Goal: Task Accomplishment & Management: Complete application form

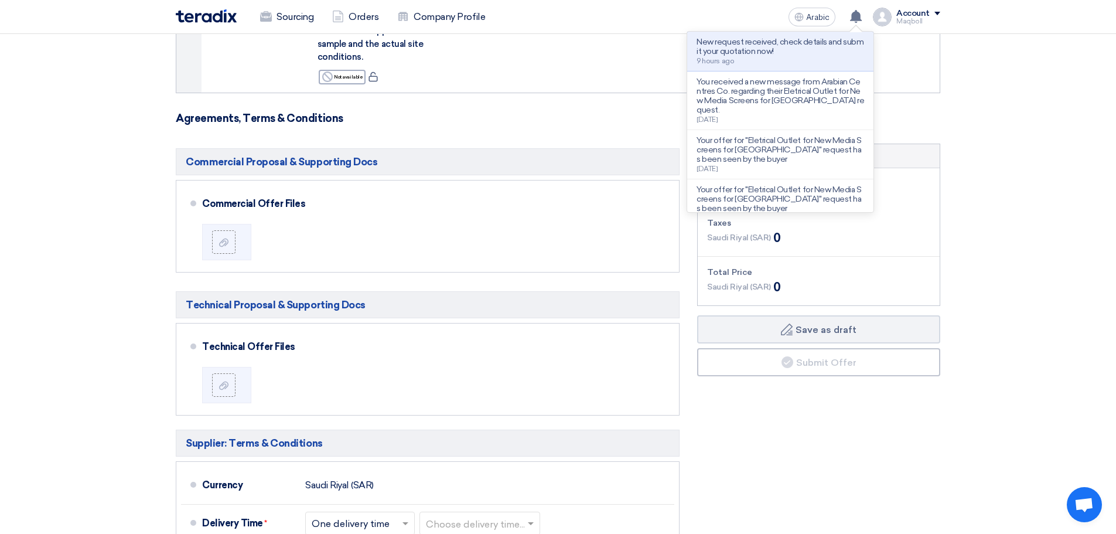
click at [1036, 205] on section "Offer Details # Part Number Item Description Quantity Unit Price (SAR) Taxes + …" at bounding box center [558, 123] width 1116 height 1365
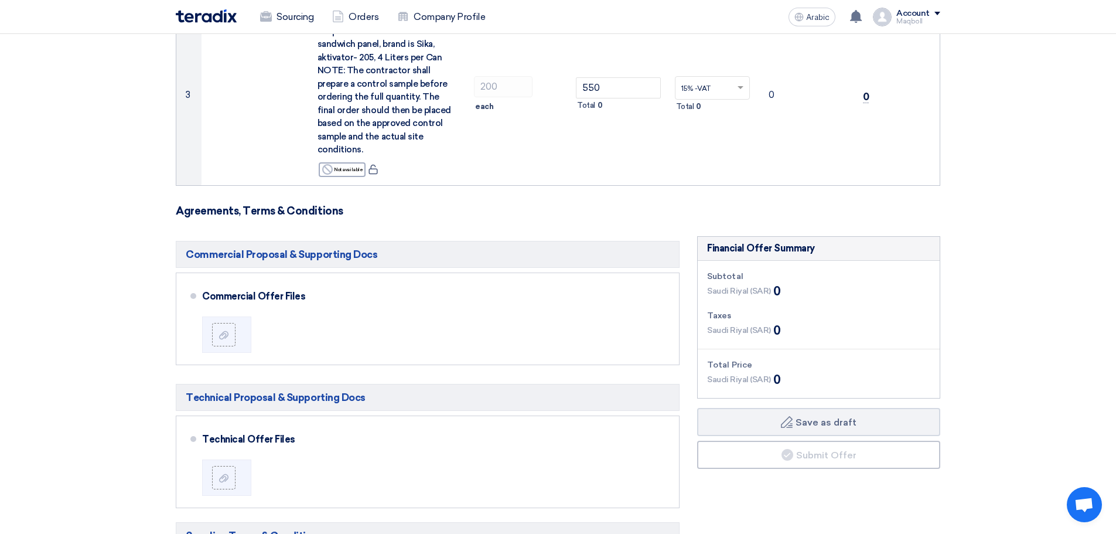
scroll to position [573, 0]
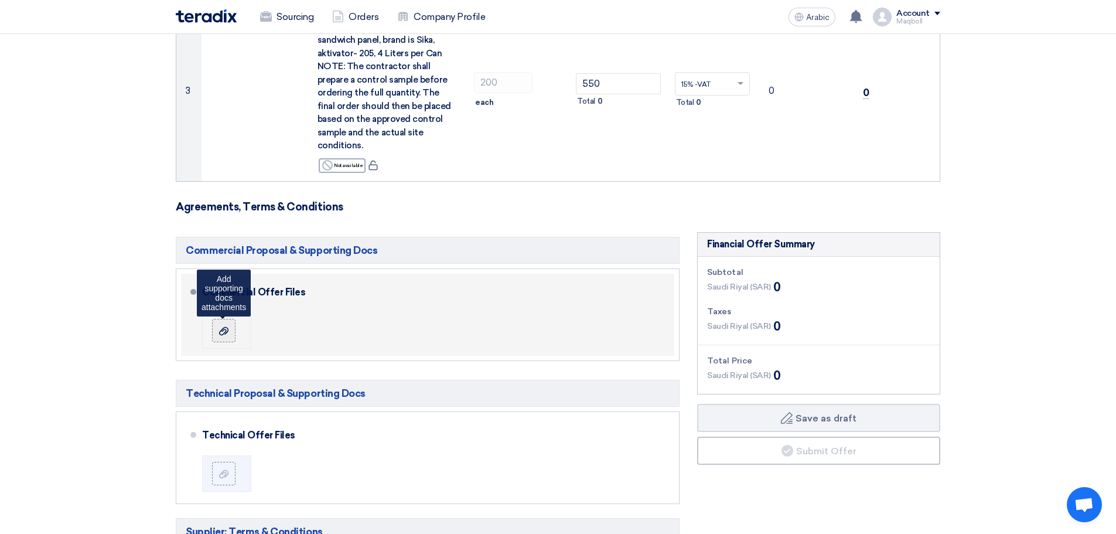
click at [230, 325] on div at bounding box center [224, 331] width 14 height 12
click at [0, 0] on input "file" at bounding box center [0, 0] width 0 height 0
click at [216, 319] on label at bounding box center [223, 330] width 23 height 23
click at [0, 0] on input "file" at bounding box center [0, 0] width 0 height 0
click at [223, 326] on use at bounding box center [223, 330] width 9 height 8
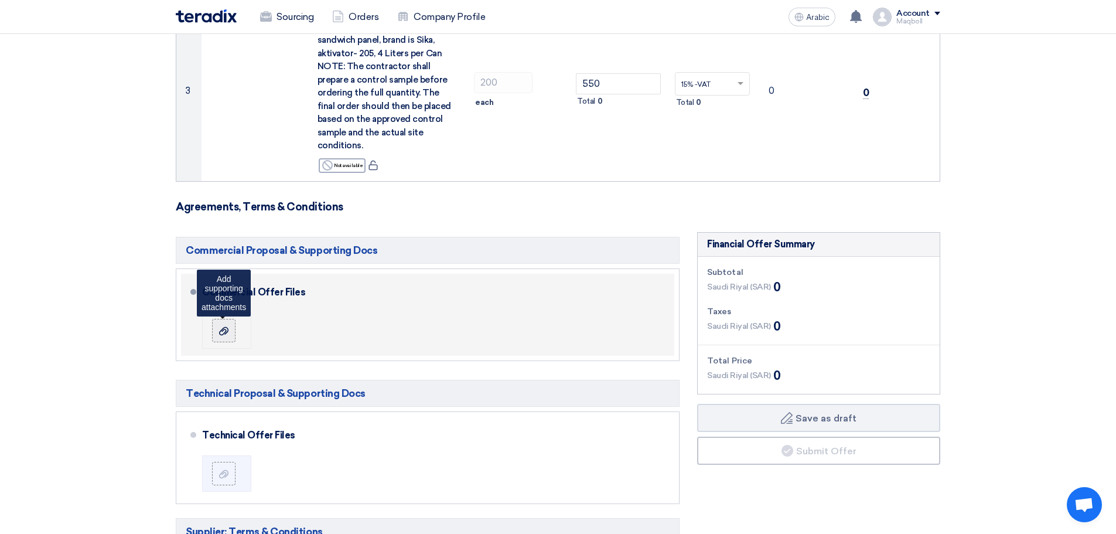
click at [0, 0] on input "file" at bounding box center [0, 0] width 0 height 0
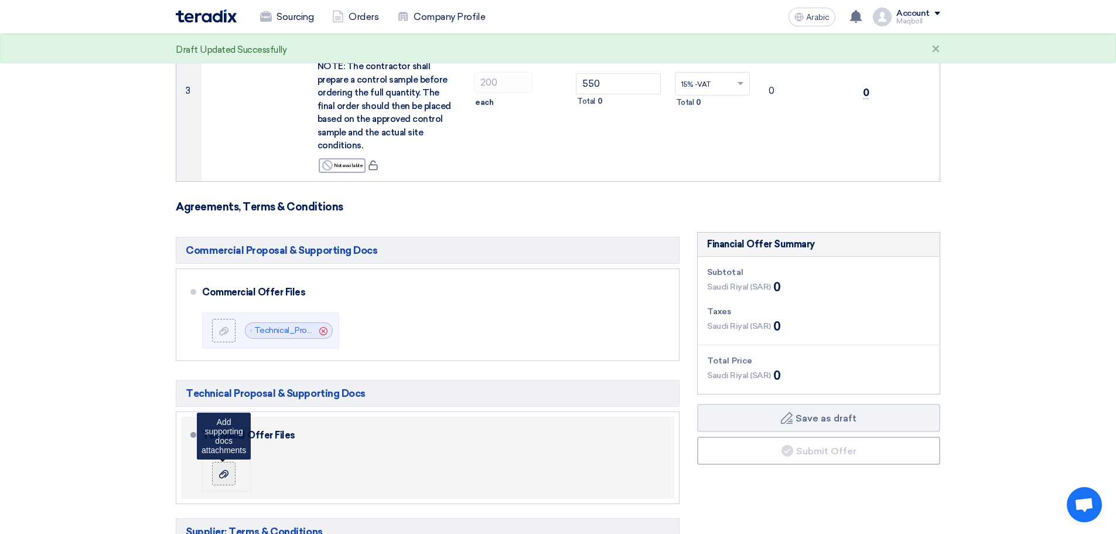
click at [230, 468] on div at bounding box center [224, 474] width 14 height 12
click at [0, 0] on input "file" at bounding box center [0, 0] width 0 height 0
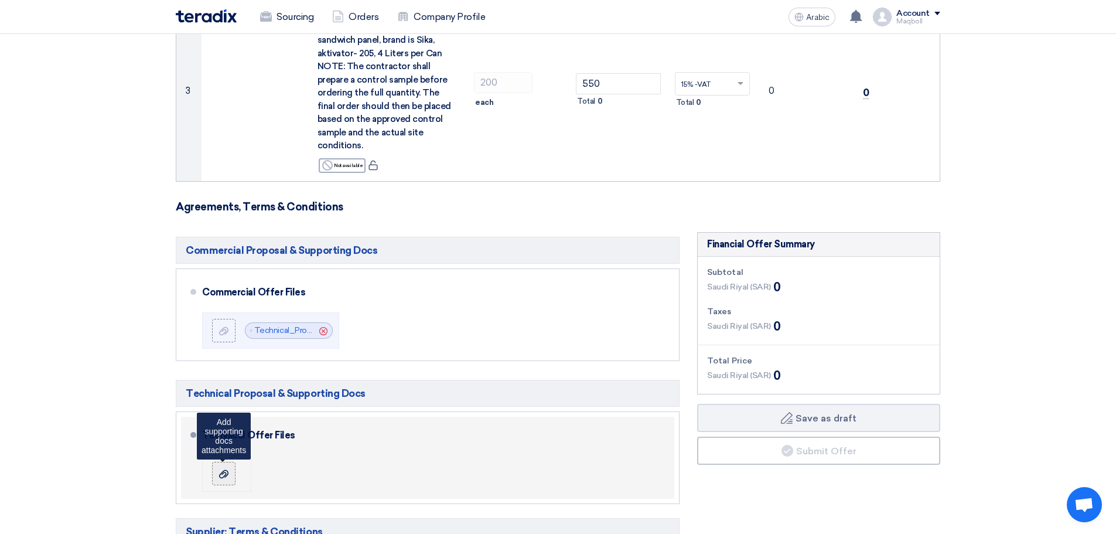
click at [223, 469] on icon at bounding box center [223, 473] width 9 height 9
click at [0, 0] on input "file" at bounding box center [0, 0] width 0 height 0
click at [227, 466] on label at bounding box center [223, 473] width 23 height 23
click at [0, 0] on input "file" at bounding box center [0, 0] width 0 height 0
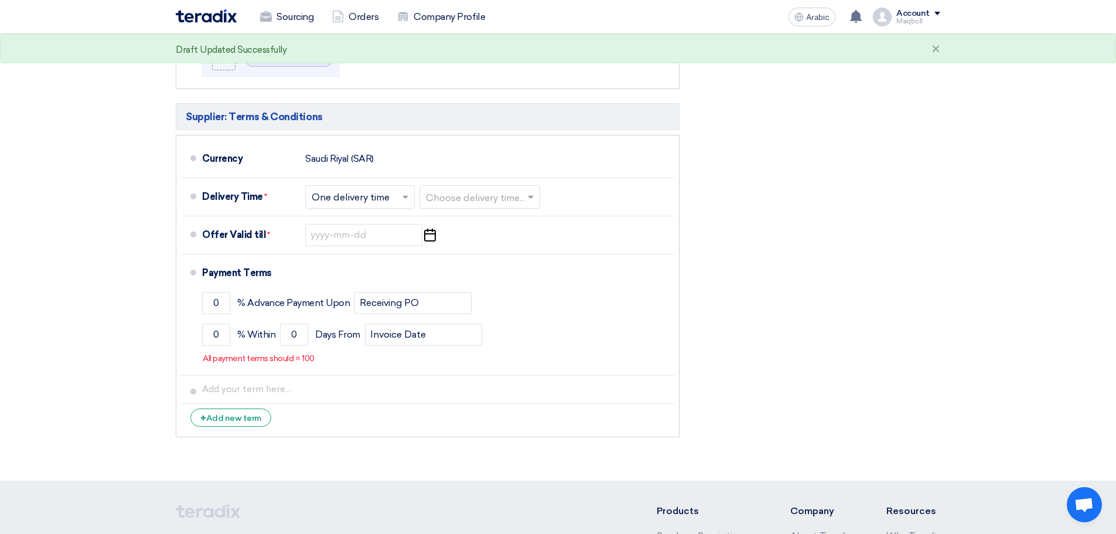
scroll to position [983, 0]
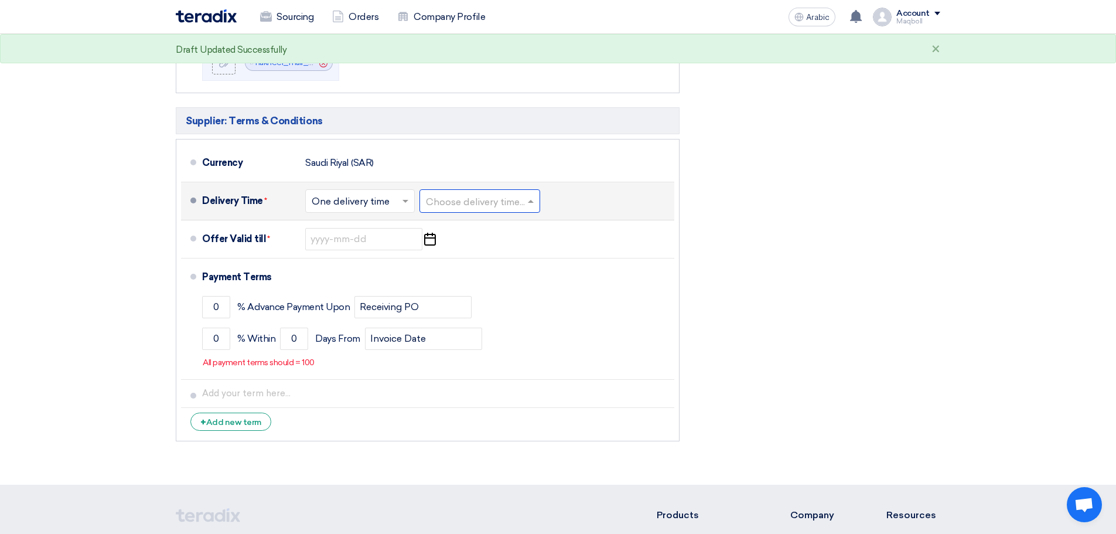
click at [485, 193] on input "text" at bounding box center [480, 201] width 109 height 17
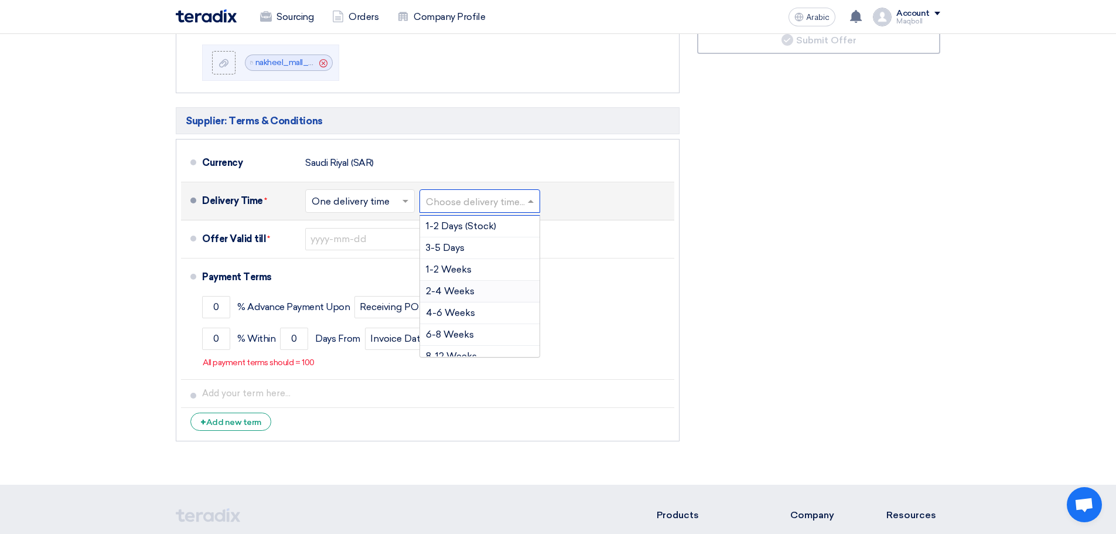
click at [462, 281] on div "2-4 Weeks" at bounding box center [480, 292] width 120 height 22
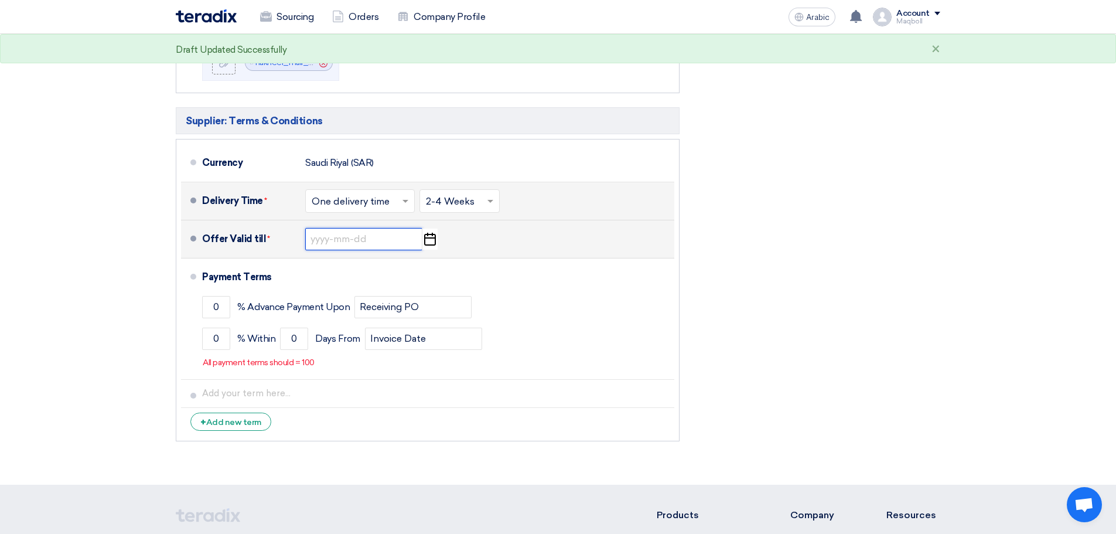
click at [382, 232] on input at bounding box center [363, 239] width 117 height 22
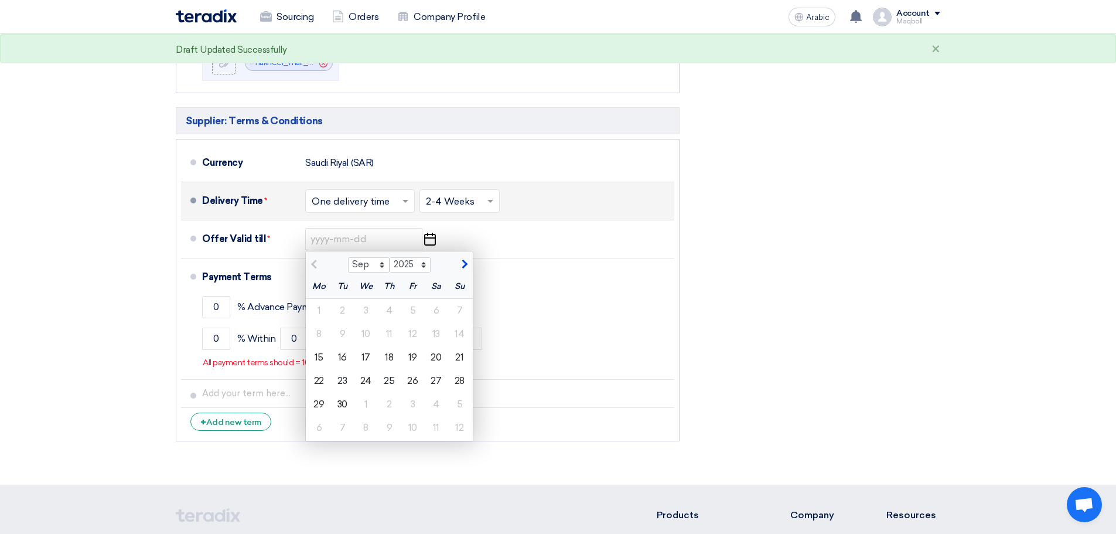
click at [760, 285] on div "Financial Offer Summary Subtotal [GEOGRAPHIC_DATA] (SAR) 0 Taxes [GEOGRAPHIC_DA…" at bounding box center [819, 134] width 261 height 626
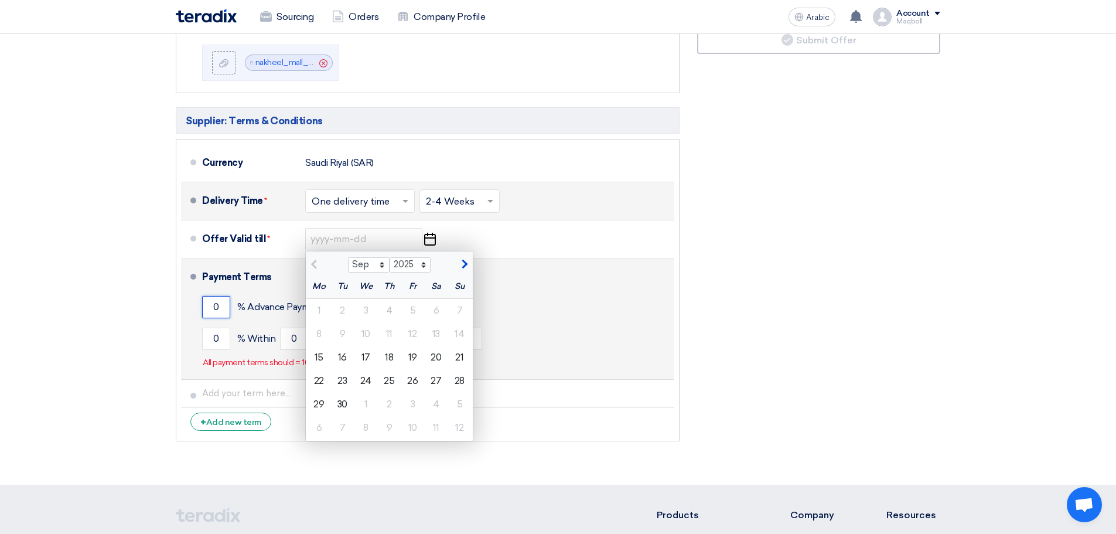
click at [217, 296] on input "0" at bounding box center [216, 307] width 28 height 22
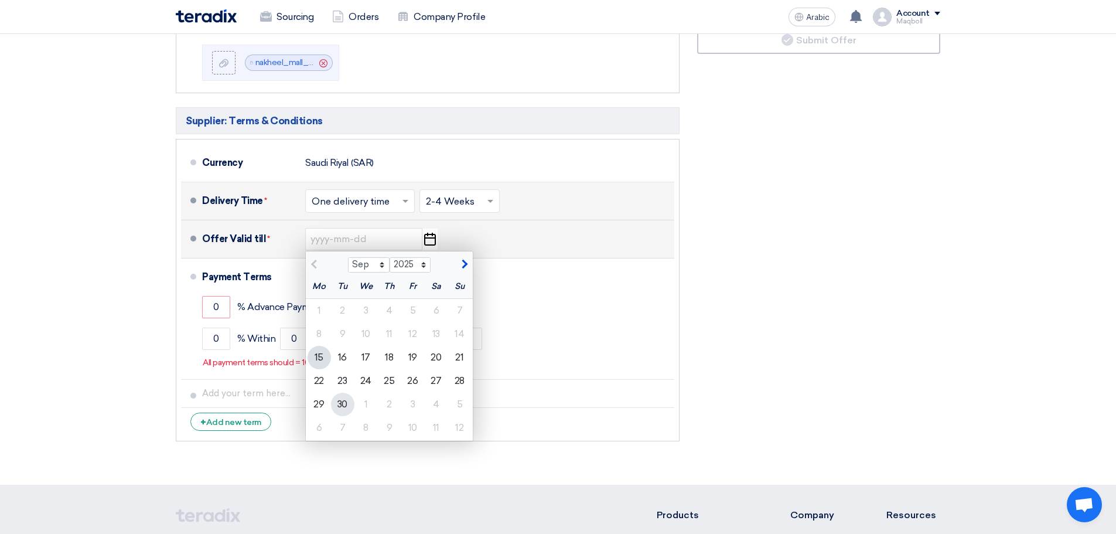
click at [339, 399] on font "30" at bounding box center [343, 404] width 10 height 11
type input "[DATE]"
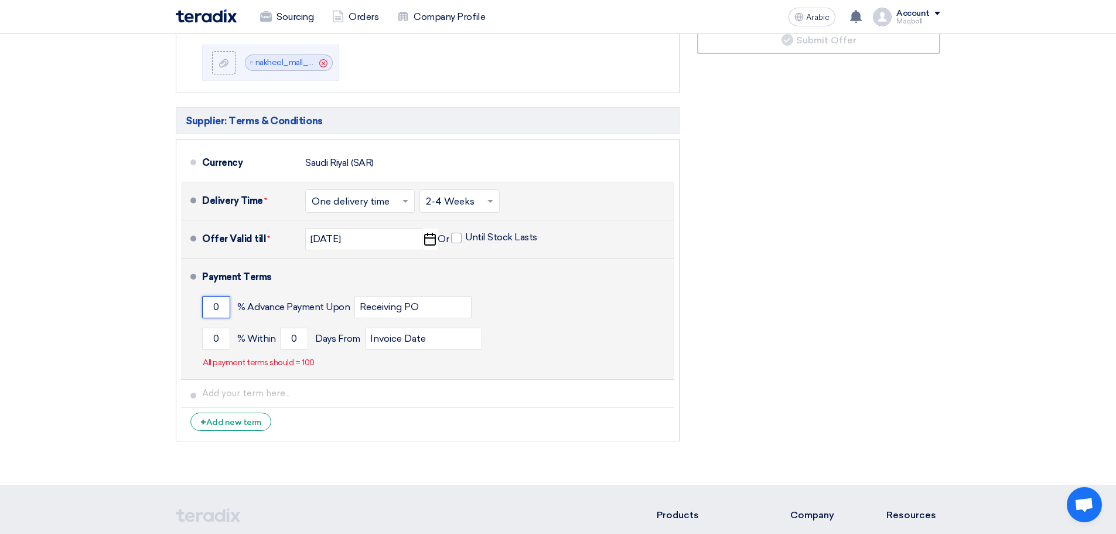
click at [213, 296] on input "0" at bounding box center [216, 307] width 28 height 22
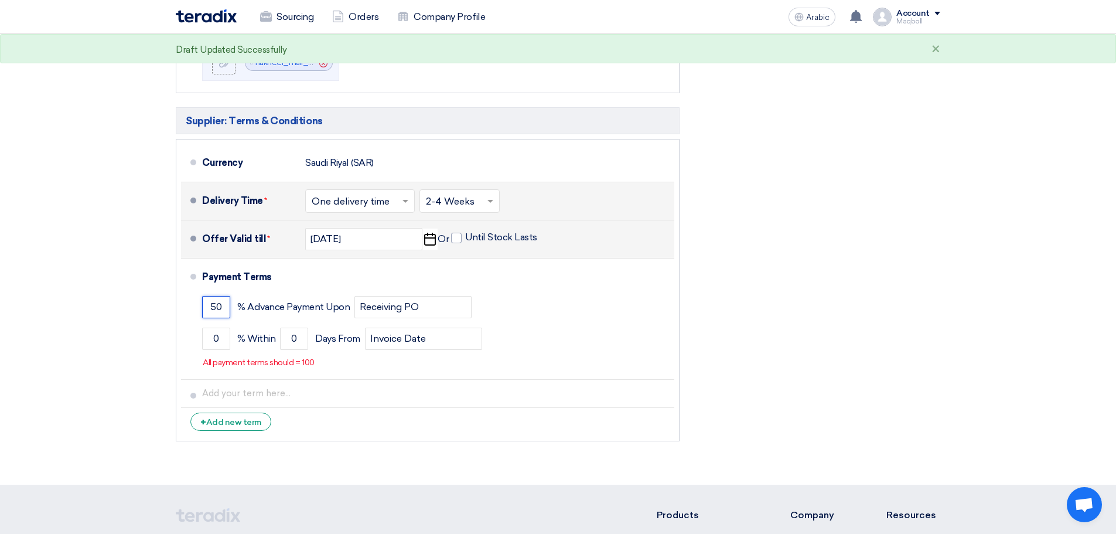
type input "50"
click at [895, 257] on div "Financial Offer Summary Subtotal [GEOGRAPHIC_DATA] (SAR) 0 Taxes [GEOGRAPHIC_DA…" at bounding box center [819, 134] width 261 height 626
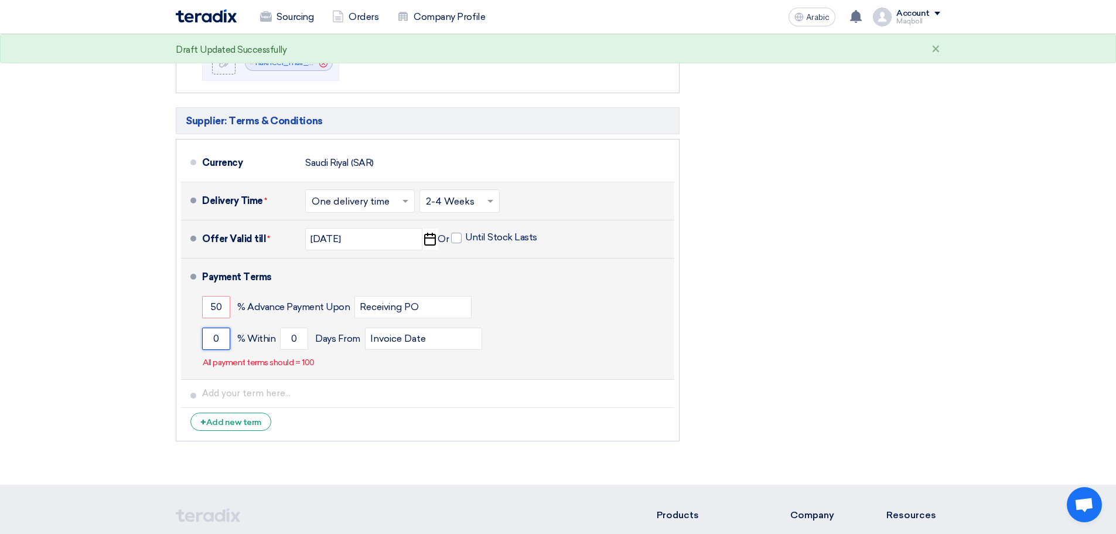
click at [222, 329] on input "0" at bounding box center [216, 339] width 28 height 22
type input "0"
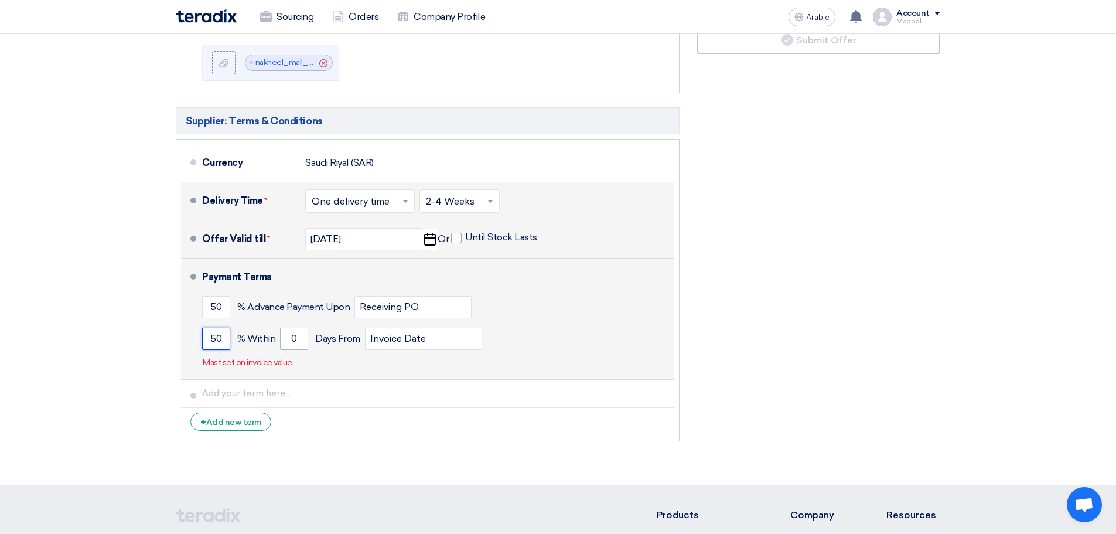
type input "50"
click at [298, 330] on input "0" at bounding box center [294, 339] width 28 height 22
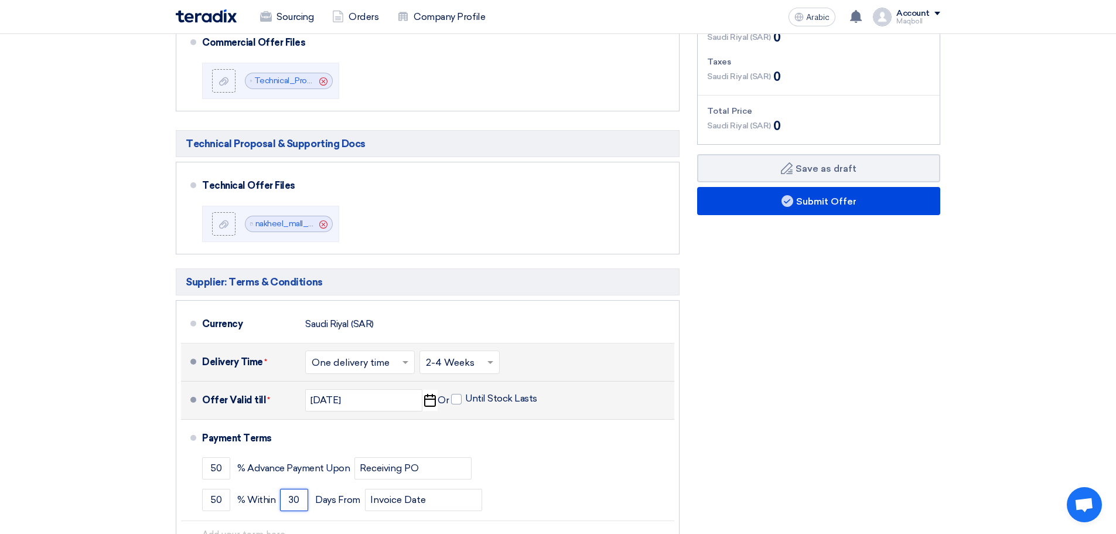
scroll to position [824, 0]
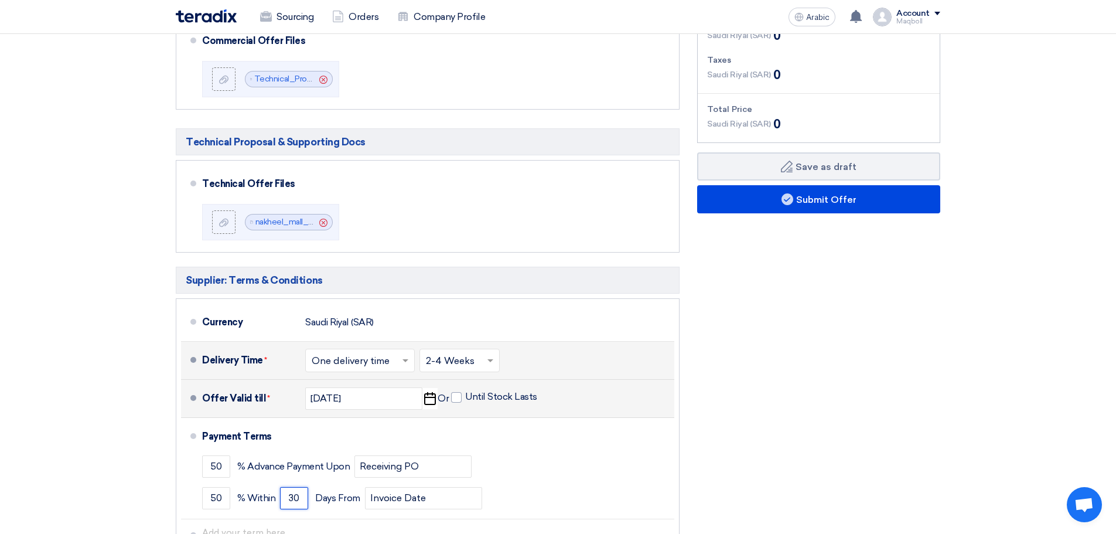
type input "30"
drag, startPoint x: 1116, startPoint y: 291, endPoint x: 1118, endPoint y: 309, distance: 18.3
click at [1116, 309] on html "Sourcing Orders Company Profile Arabic A New request received, check details an…" at bounding box center [558, 32] width 1116 height 1713
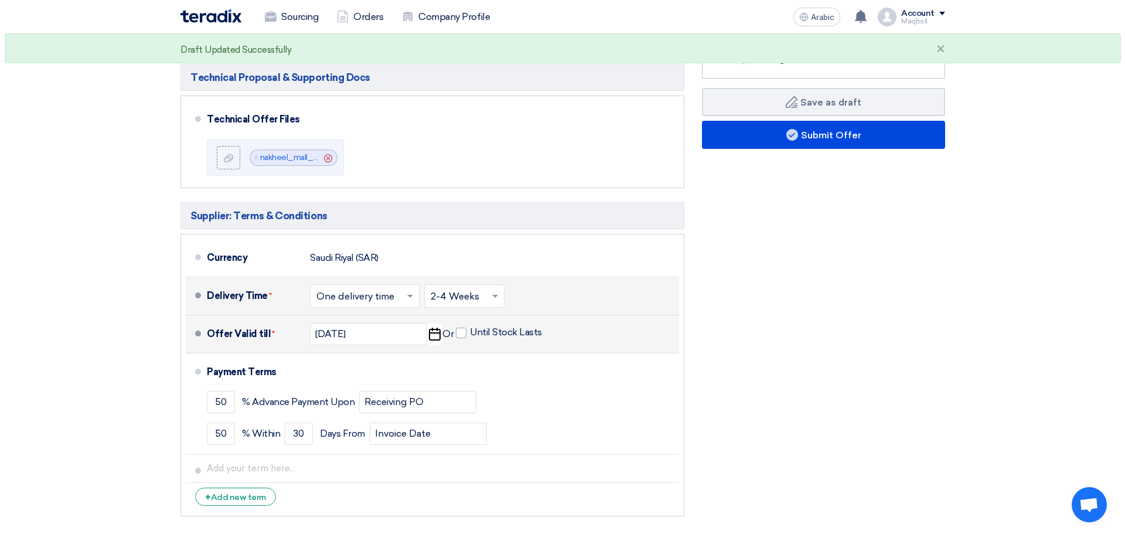
scroll to position [896, 0]
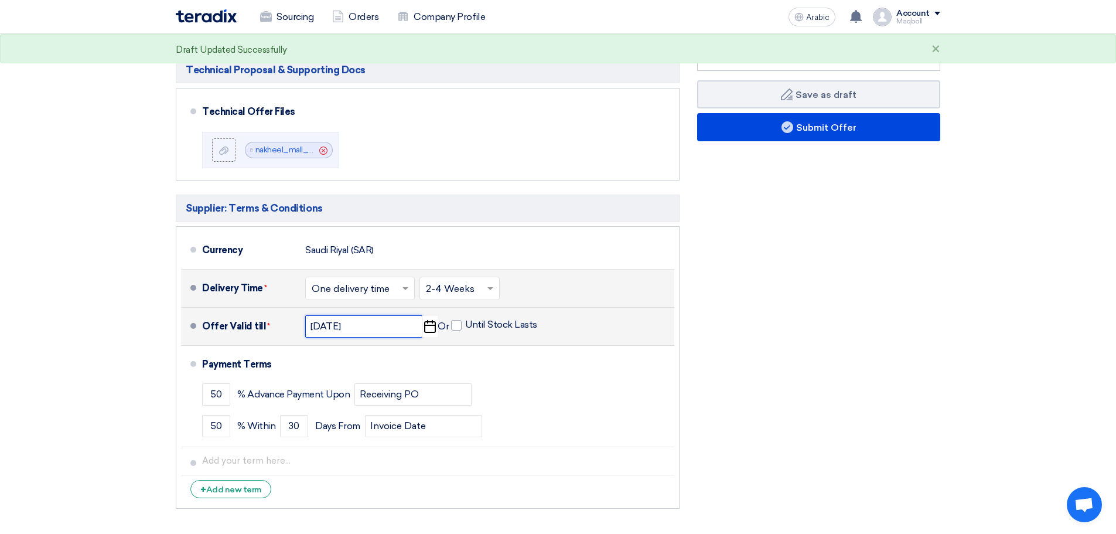
click at [384, 317] on input "[DATE]" at bounding box center [363, 326] width 117 height 22
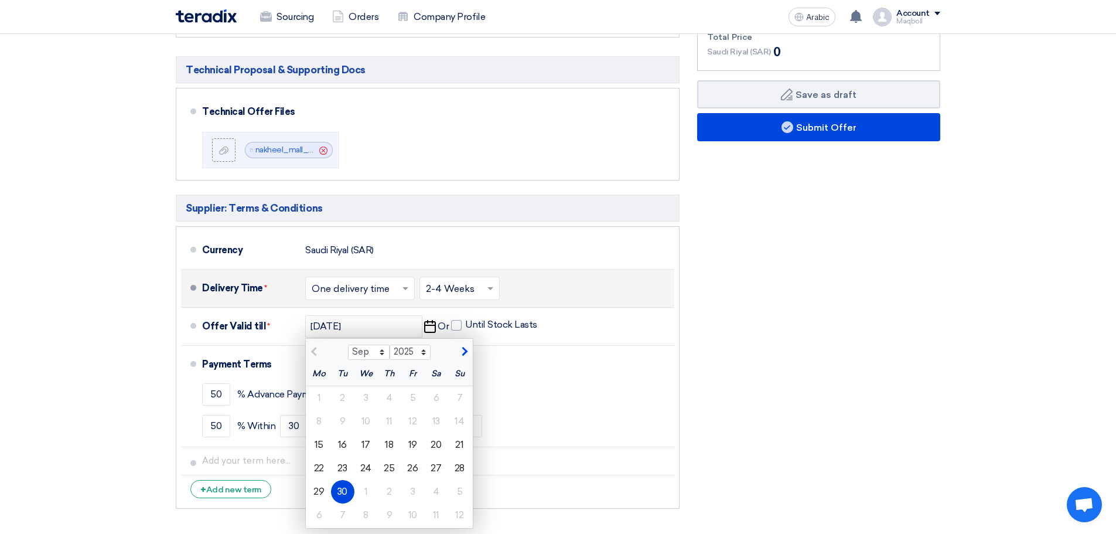
click at [818, 335] on div "Financial Offer Summary Subtotal [GEOGRAPHIC_DATA] (SAR) 0 Taxes [GEOGRAPHIC_DA…" at bounding box center [819, 212] width 261 height 606
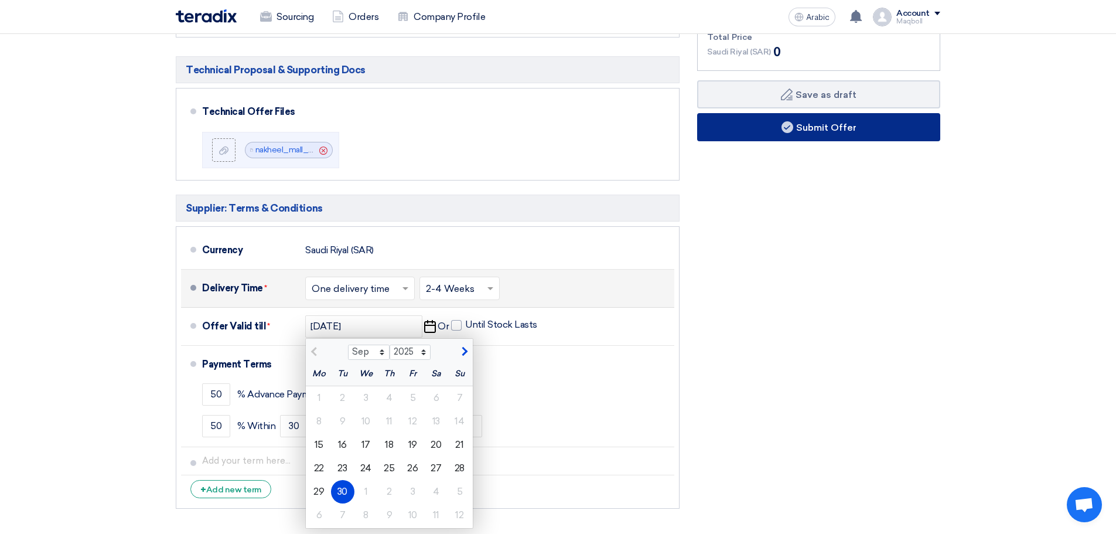
click at [817, 121] on font "Submit Offer" at bounding box center [826, 126] width 60 height 11
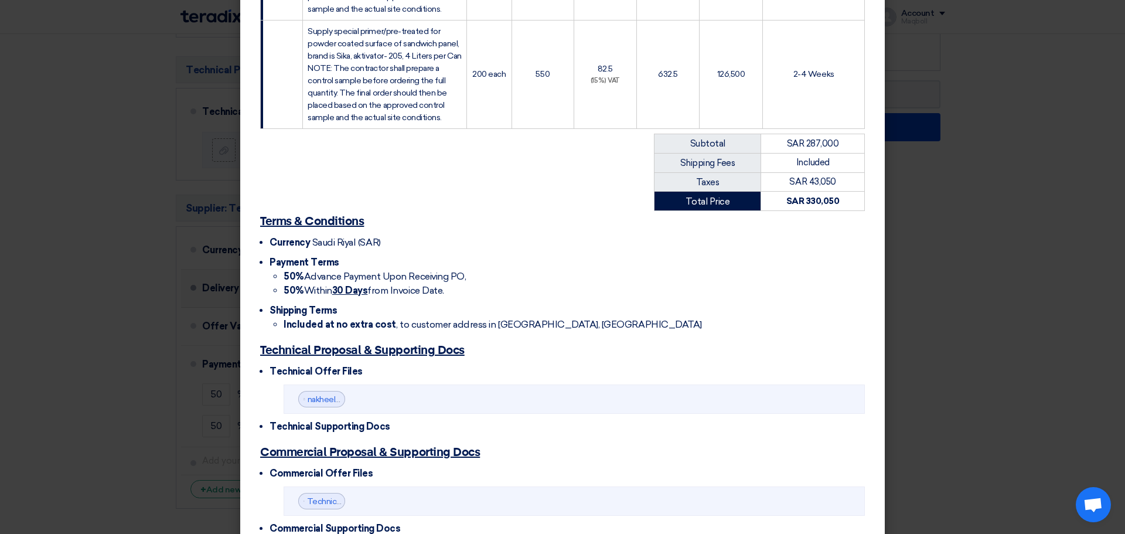
scroll to position [503, 0]
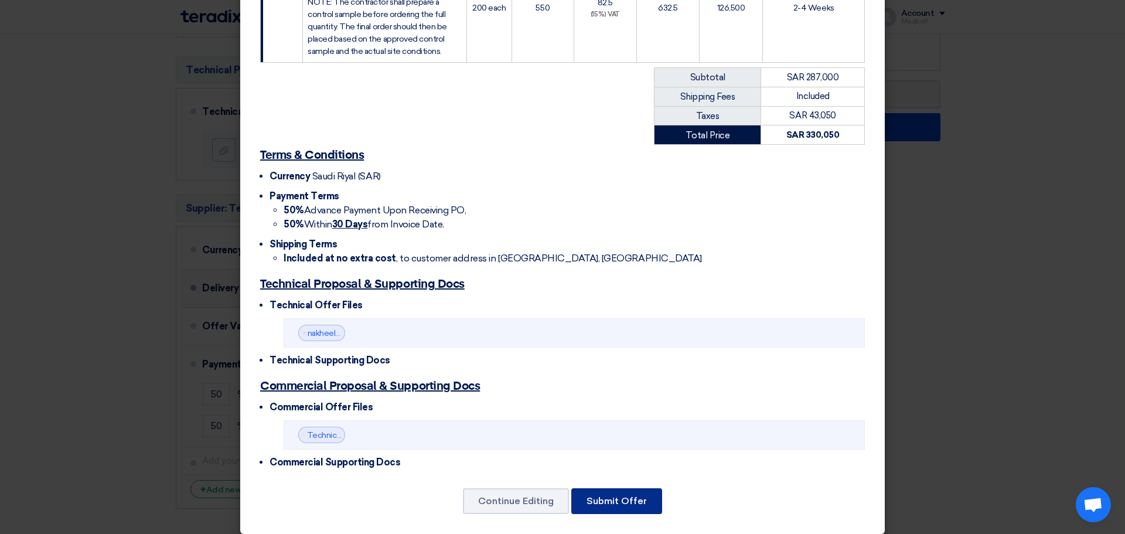
click at [618, 495] on font "Submit Offer" at bounding box center [617, 500] width 60 height 11
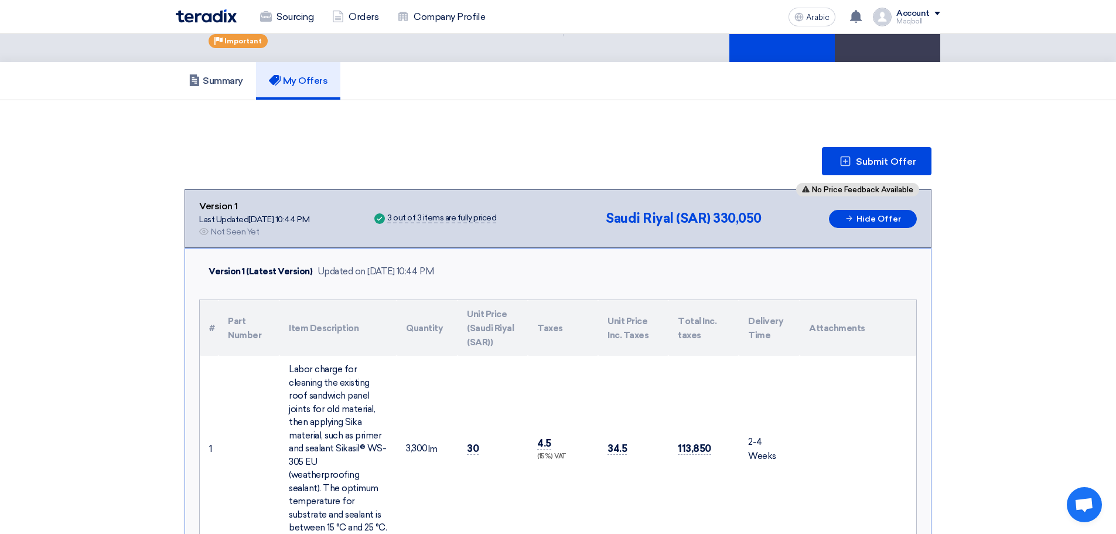
scroll to position [63, 0]
